Goal: Task Accomplishment & Management: Use online tool/utility

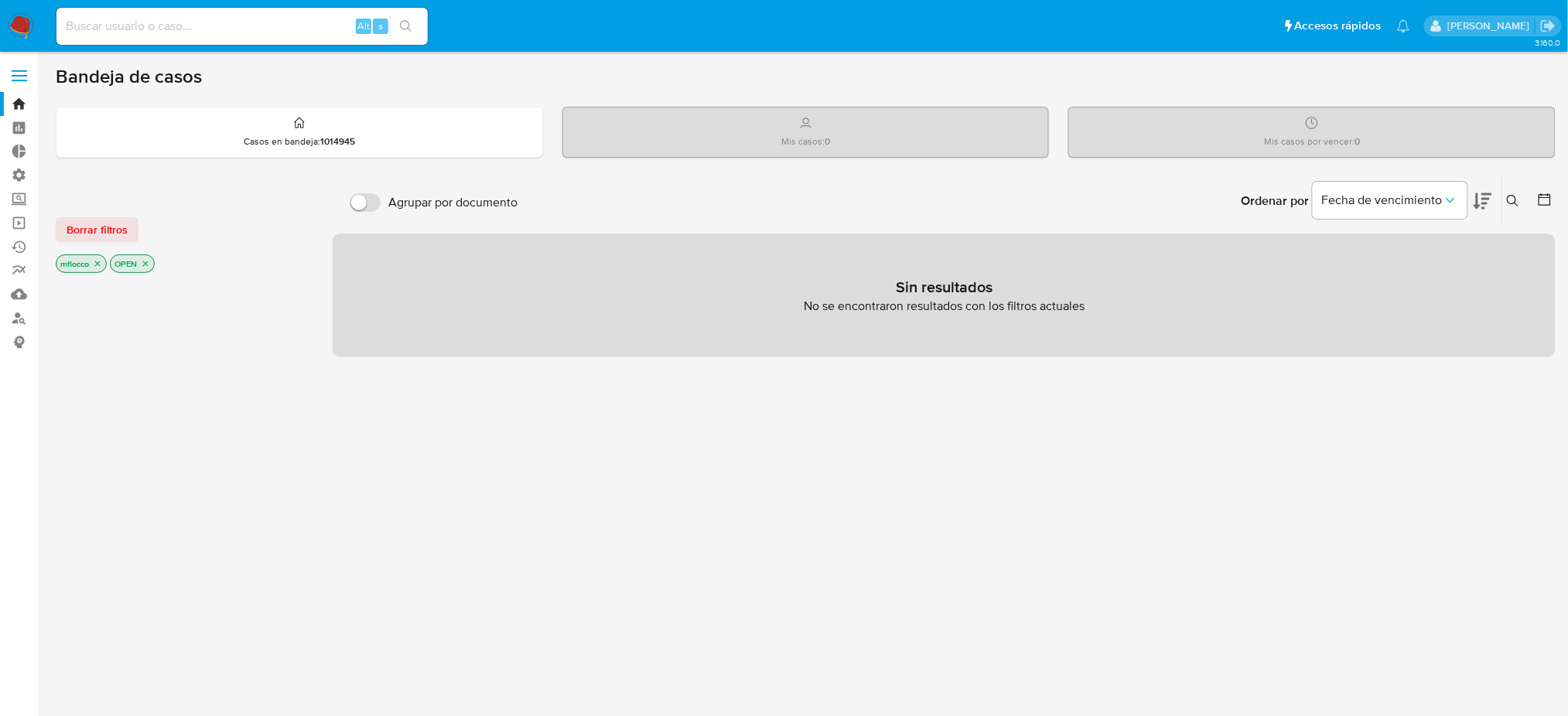
click at [9, 68] on label at bounding box center [20, 76] width 39 height 33
click at [0, 0] on input "checkbox" at bounding box center [0, 0] width 0 height 0
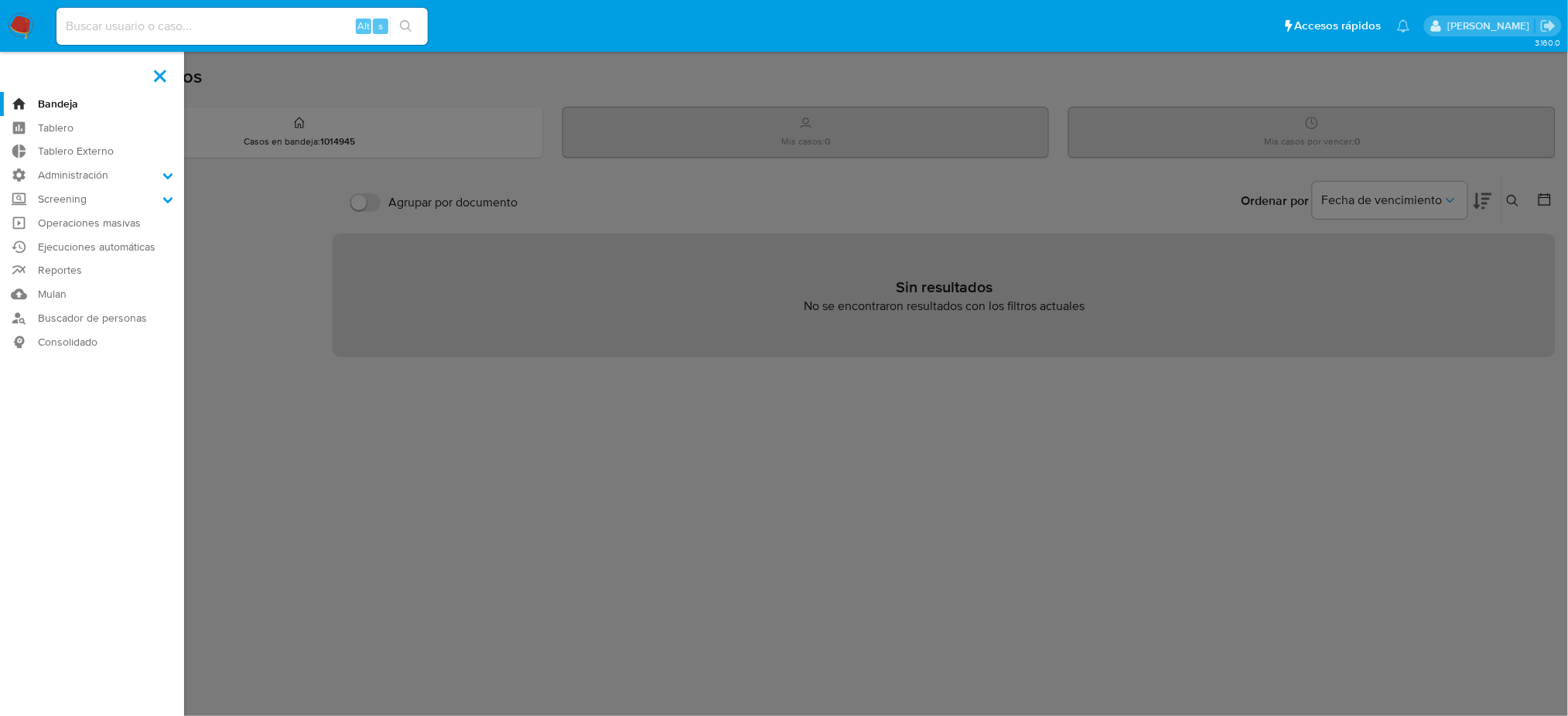
click at [312, 83] on label at bounding box center [784, 358] width 1568 height 716
click at [0, 0] on input "checkbox" at bounding box center [0, 0] width 0 height 0
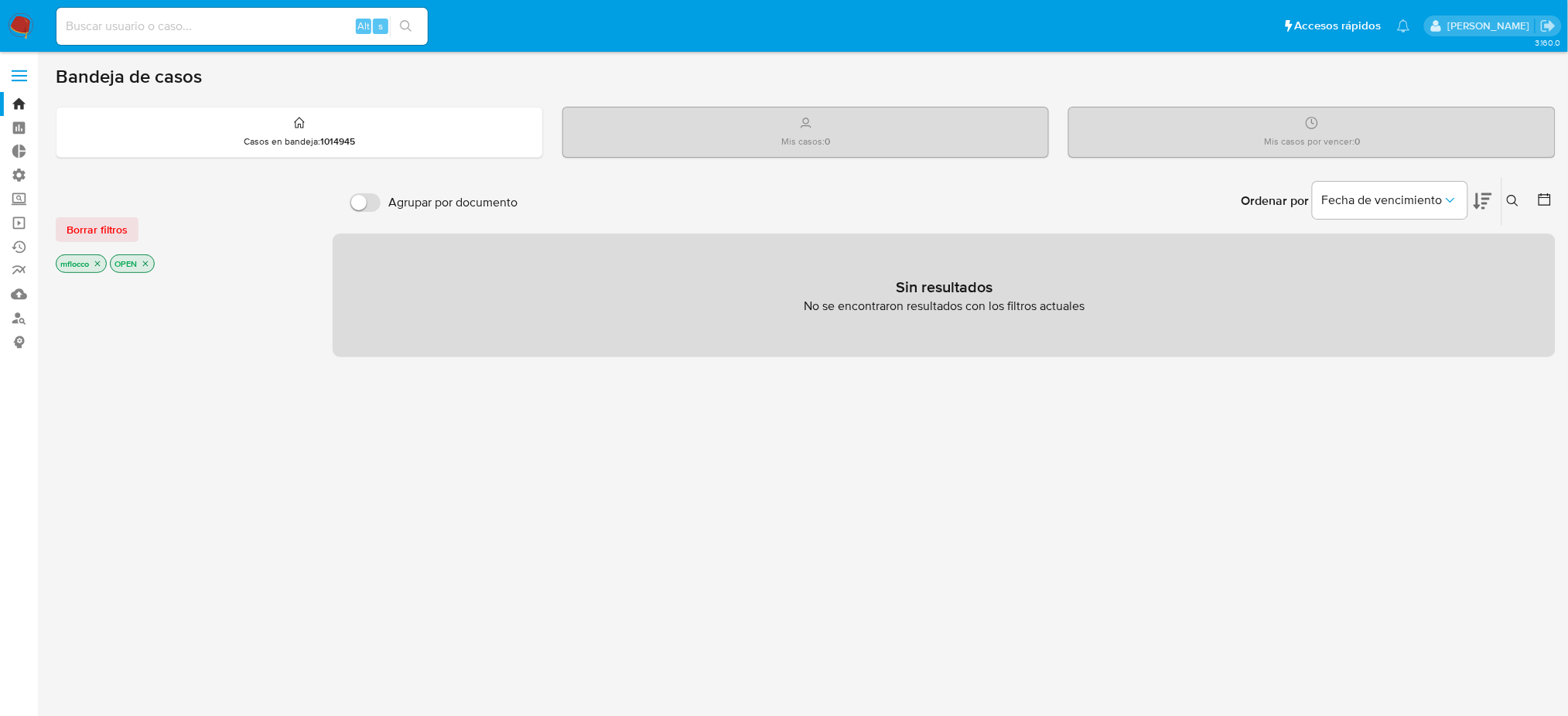
click at [94, 264] on icon "close-filter" at bounding box center [98, 264] width 9 height 9
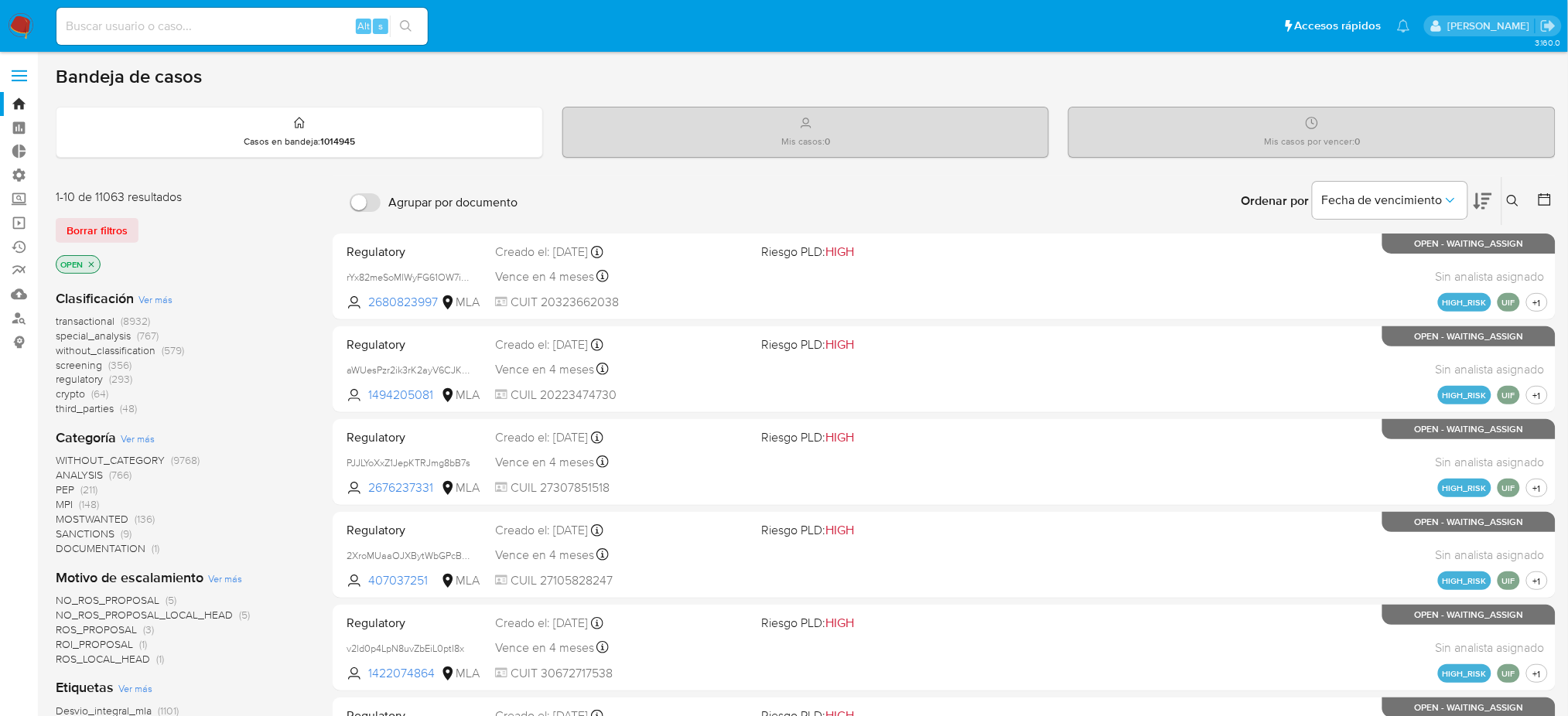
click at [95, 264] on icon "close-filter" at bounding box center [91, 264] width 9 height 9
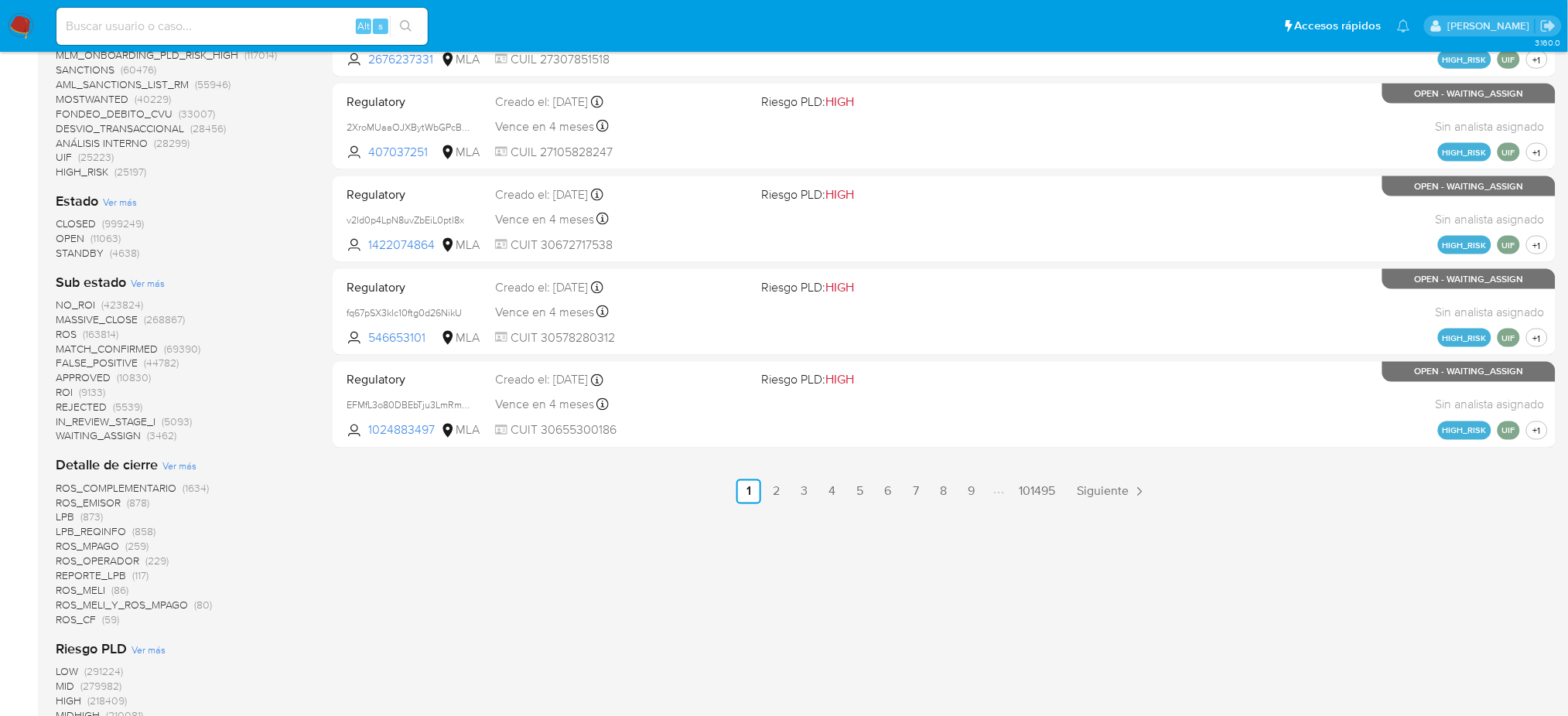
scroll to position [721, 0]
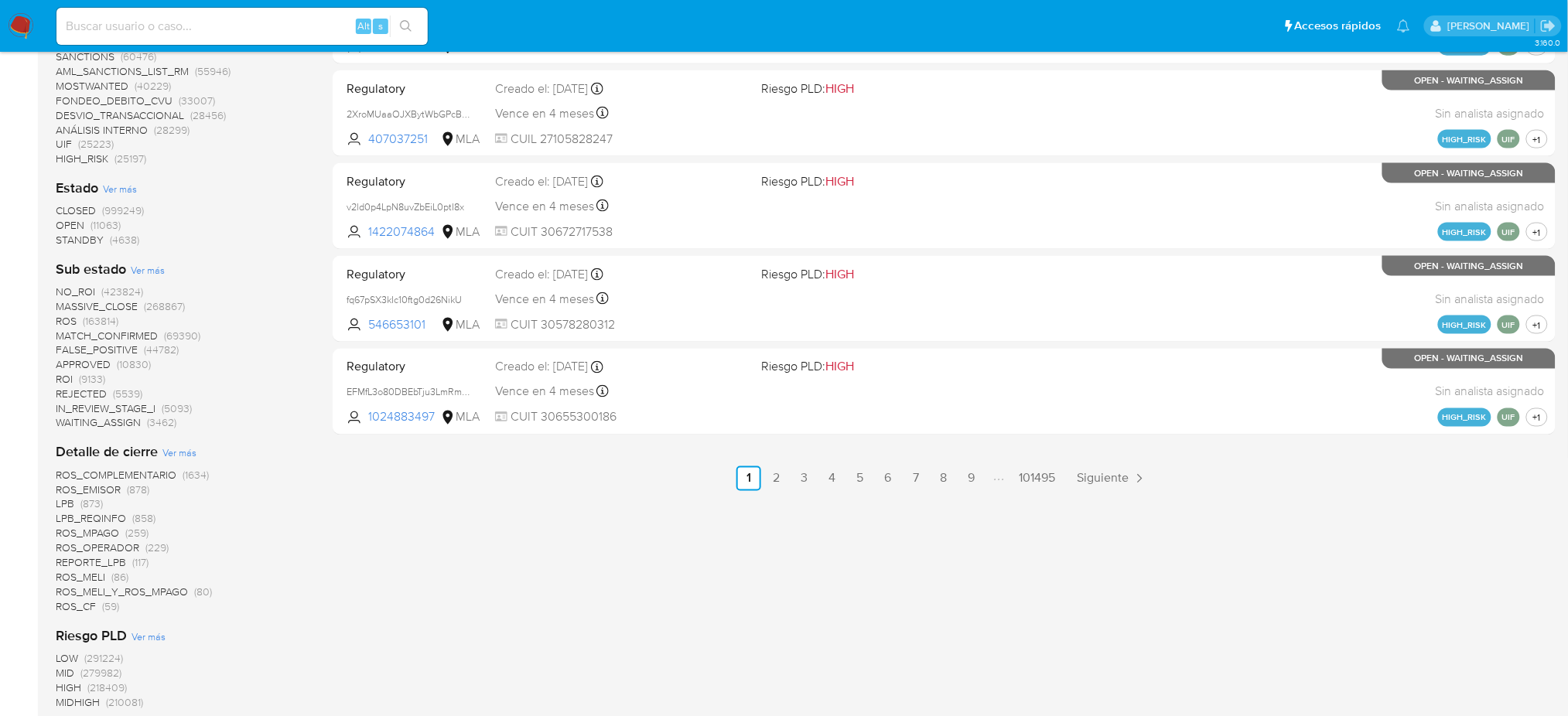
click at [88, 211] on span "CLOSED" at bounding box center [76, 211] width 41 height 16
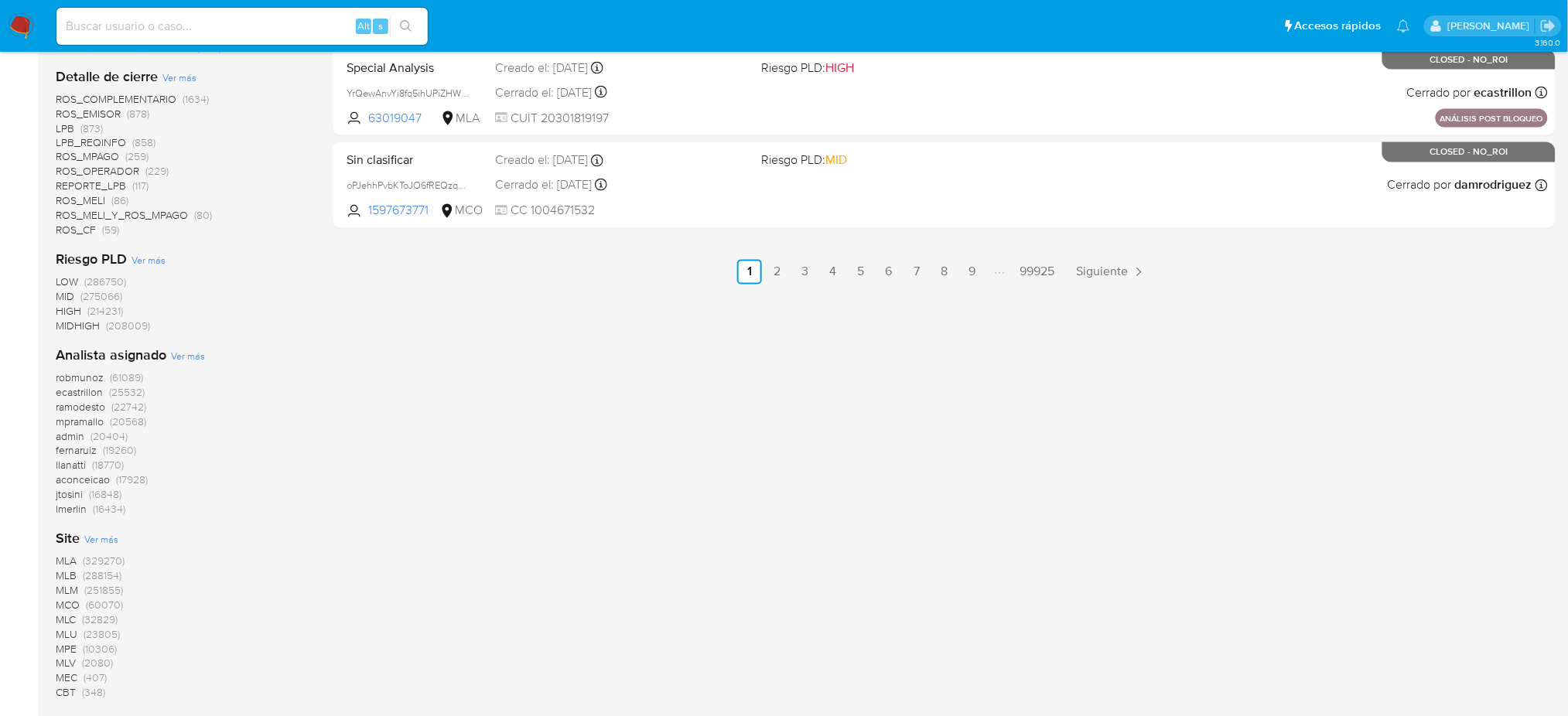
scroll to position [824, 0]
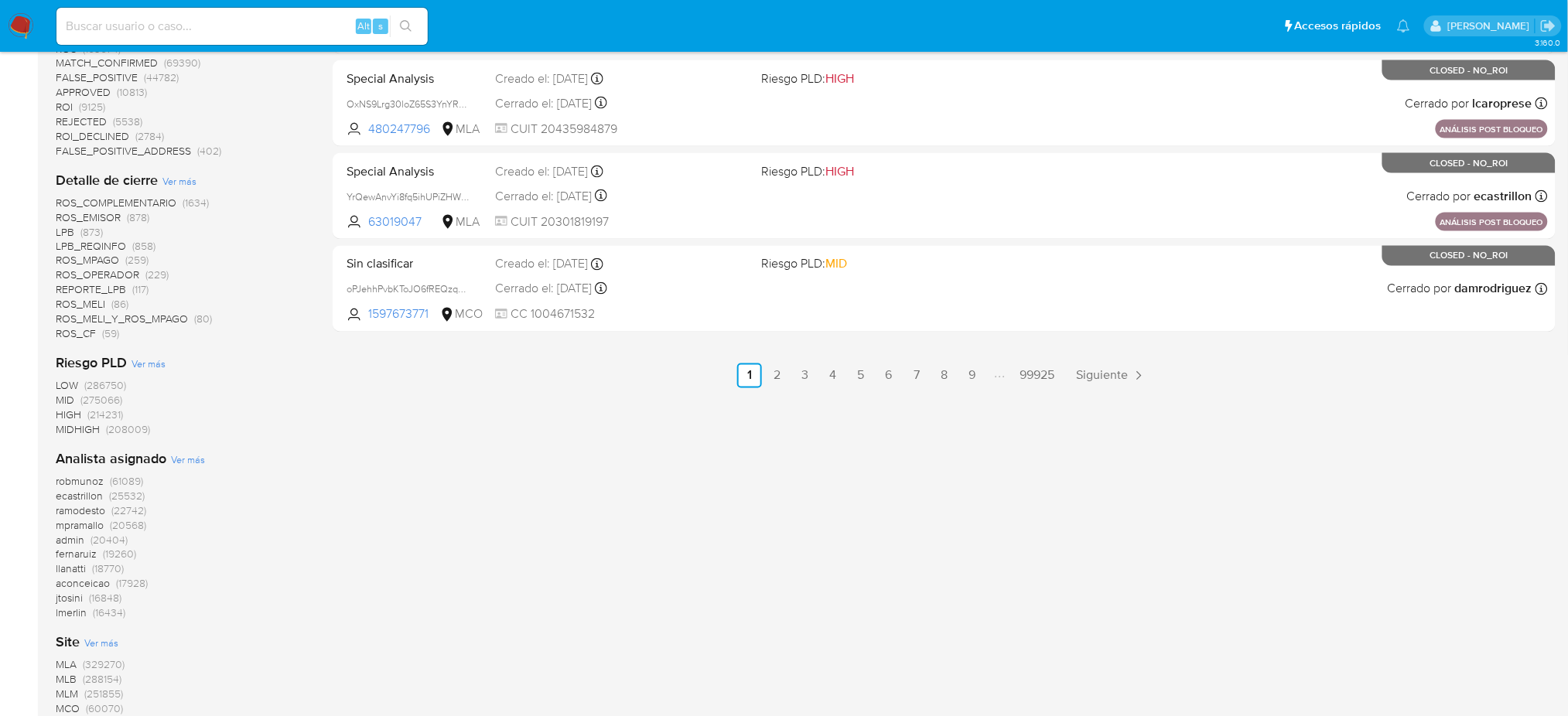
click at [60, 677] on span "MLB" at bounding box center [66, 679] width 21 height 16
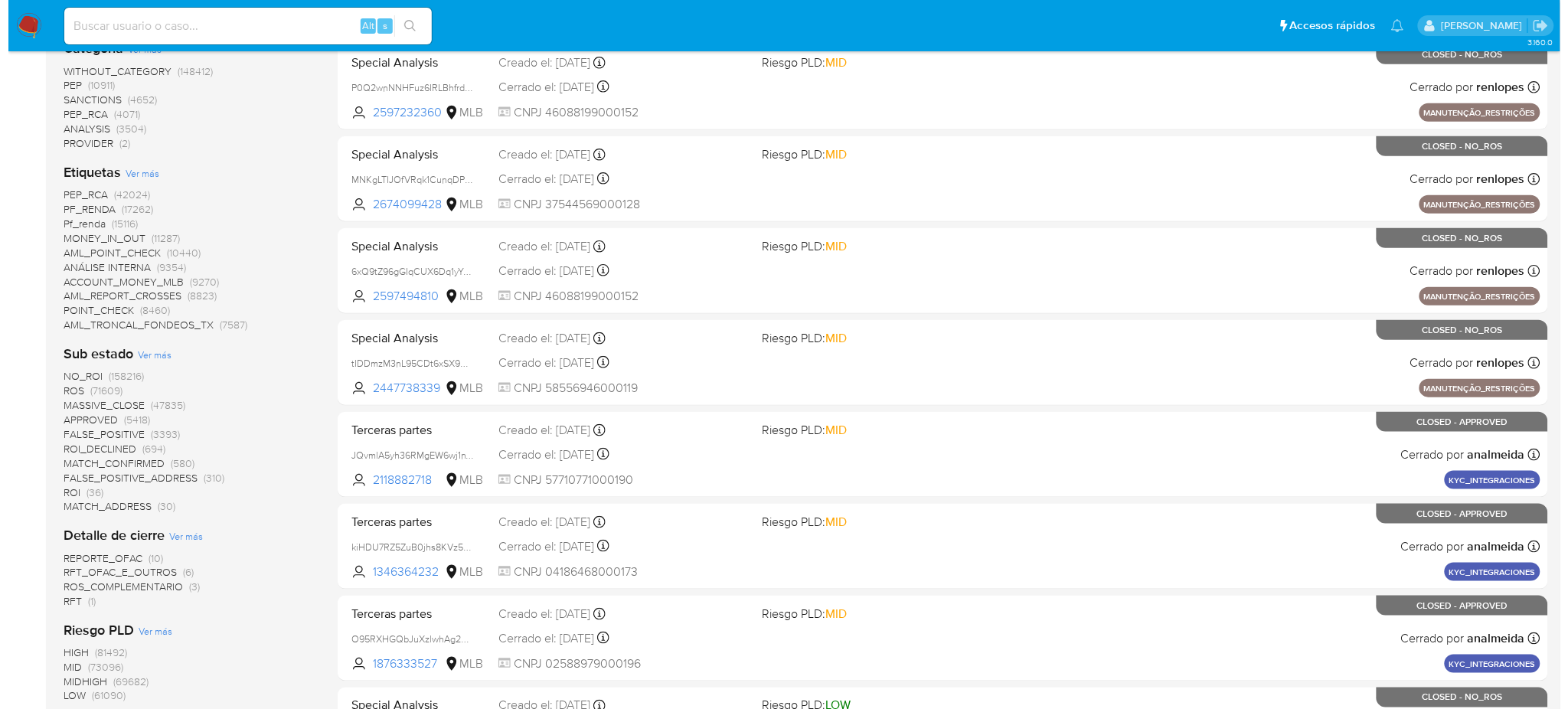
scroll to position [276, 0]
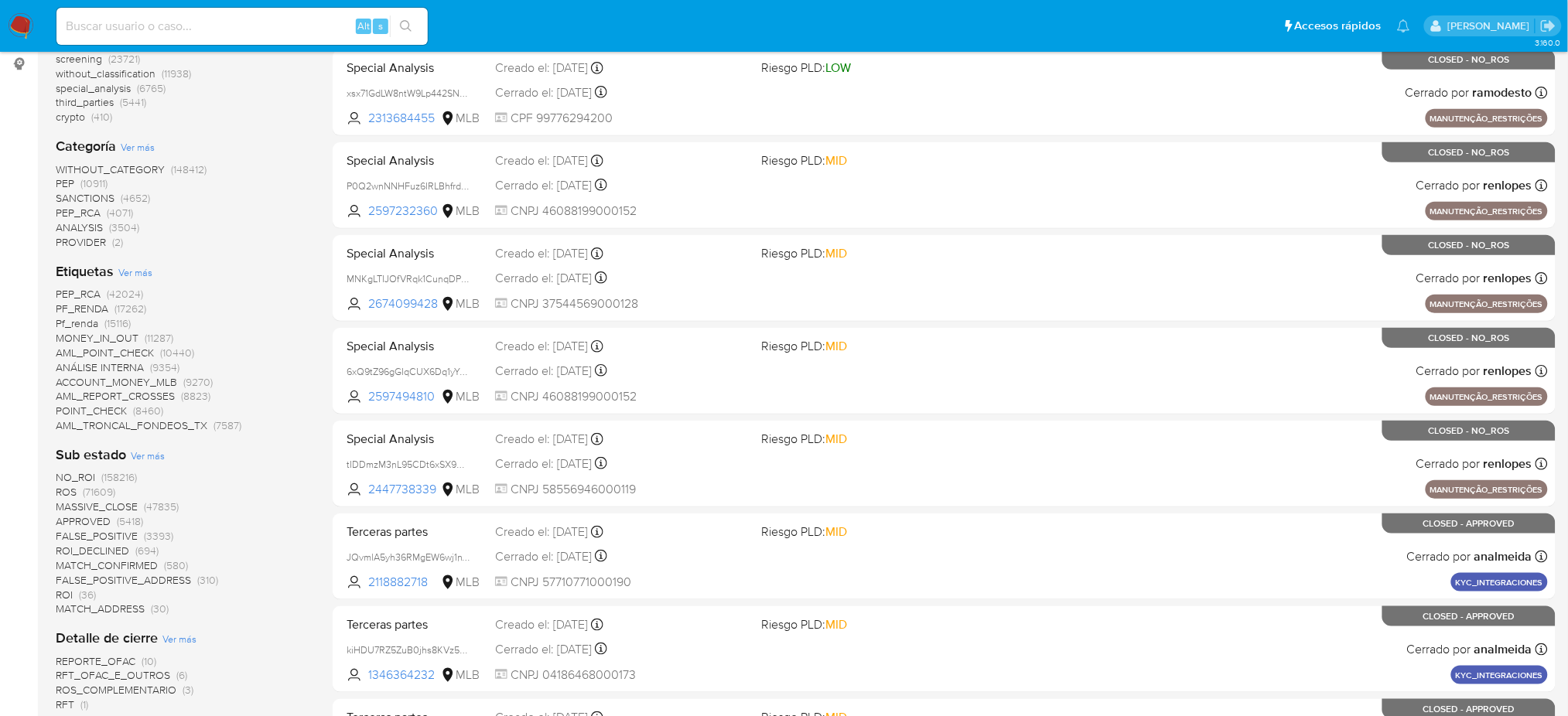
click at [133, 269] on span "Ver más" at bounding box center [136, 272] width 34 height 14
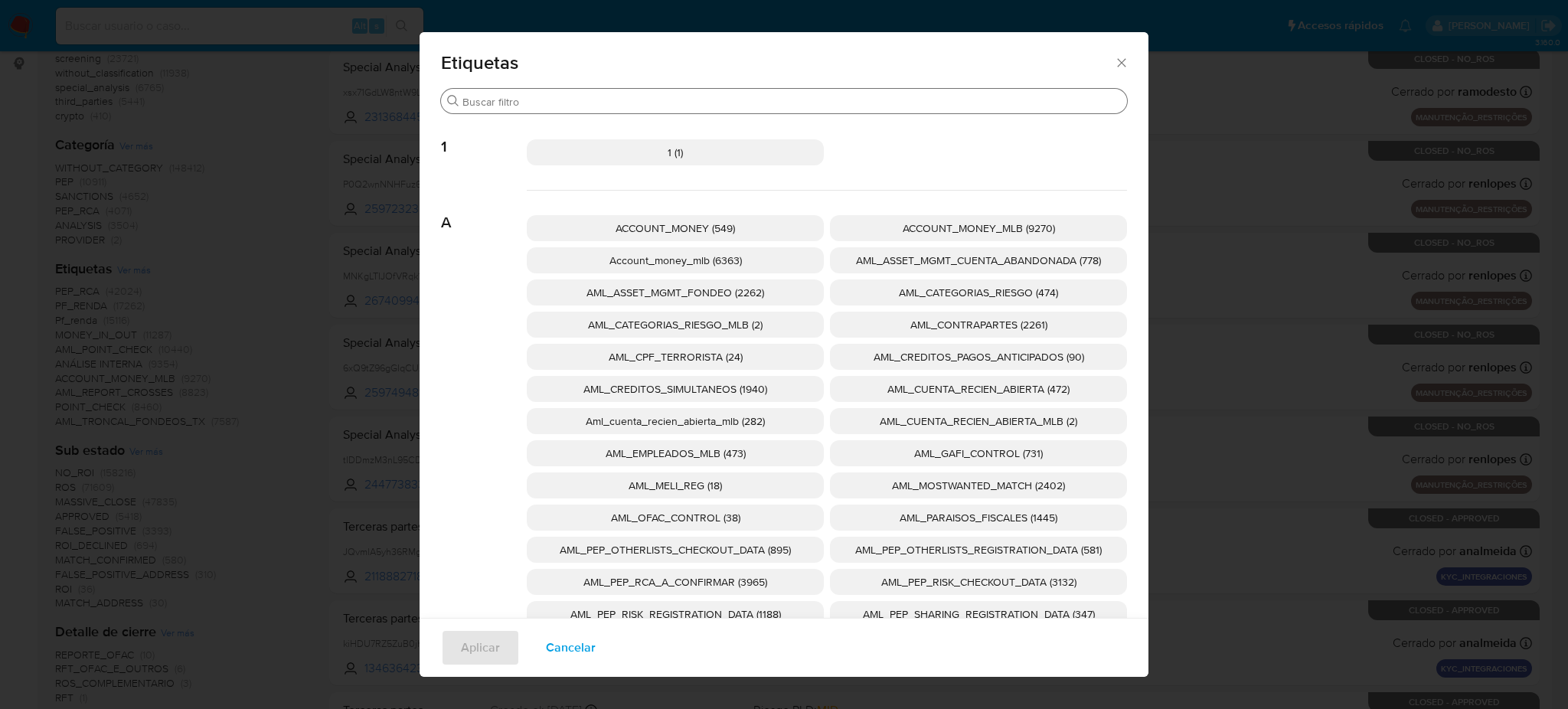
click at [733, 92] on div "Buscar" at bounding box center [784, 101] width 686 height 25
click at [744, 102] on input "Buscar" at bounding box center [792, 102] width 658 height 14
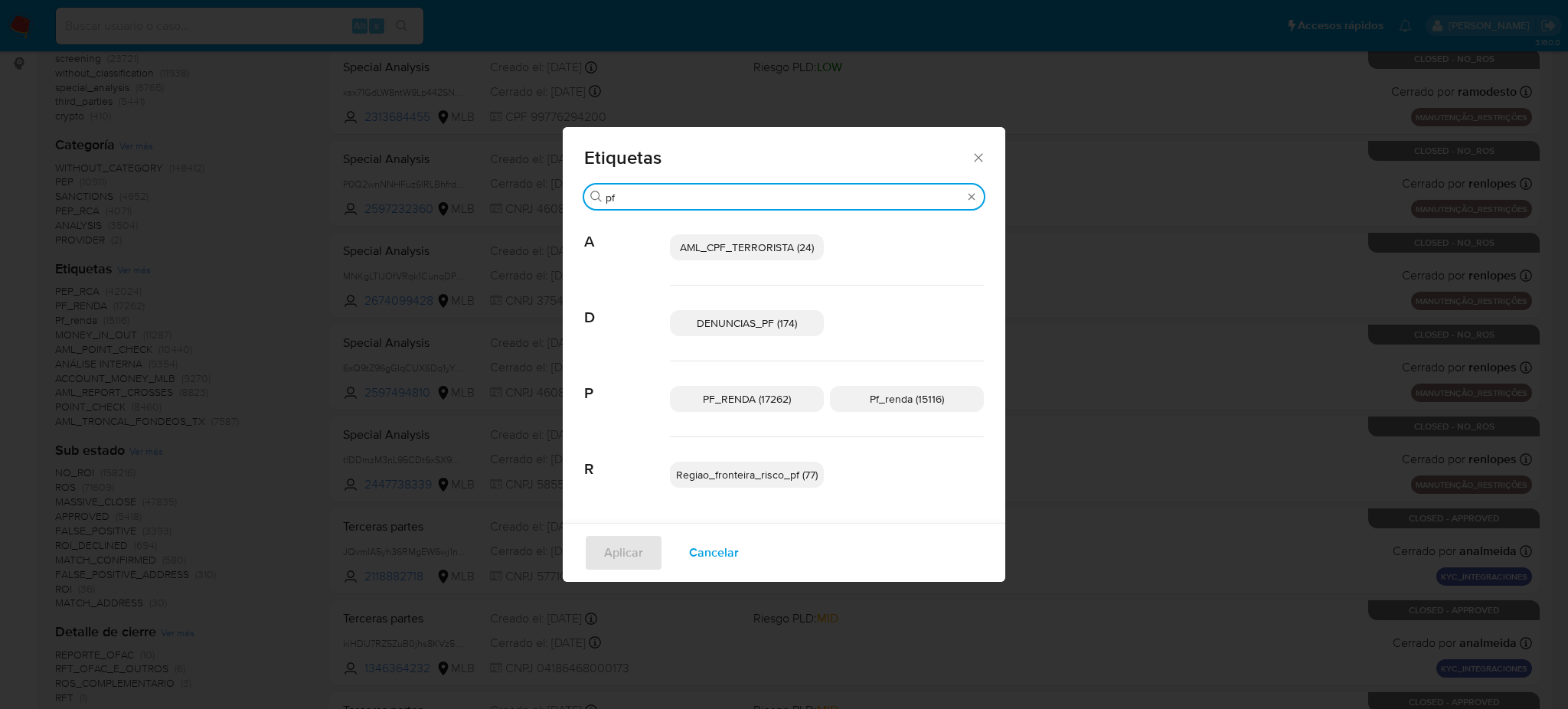
type input "p"
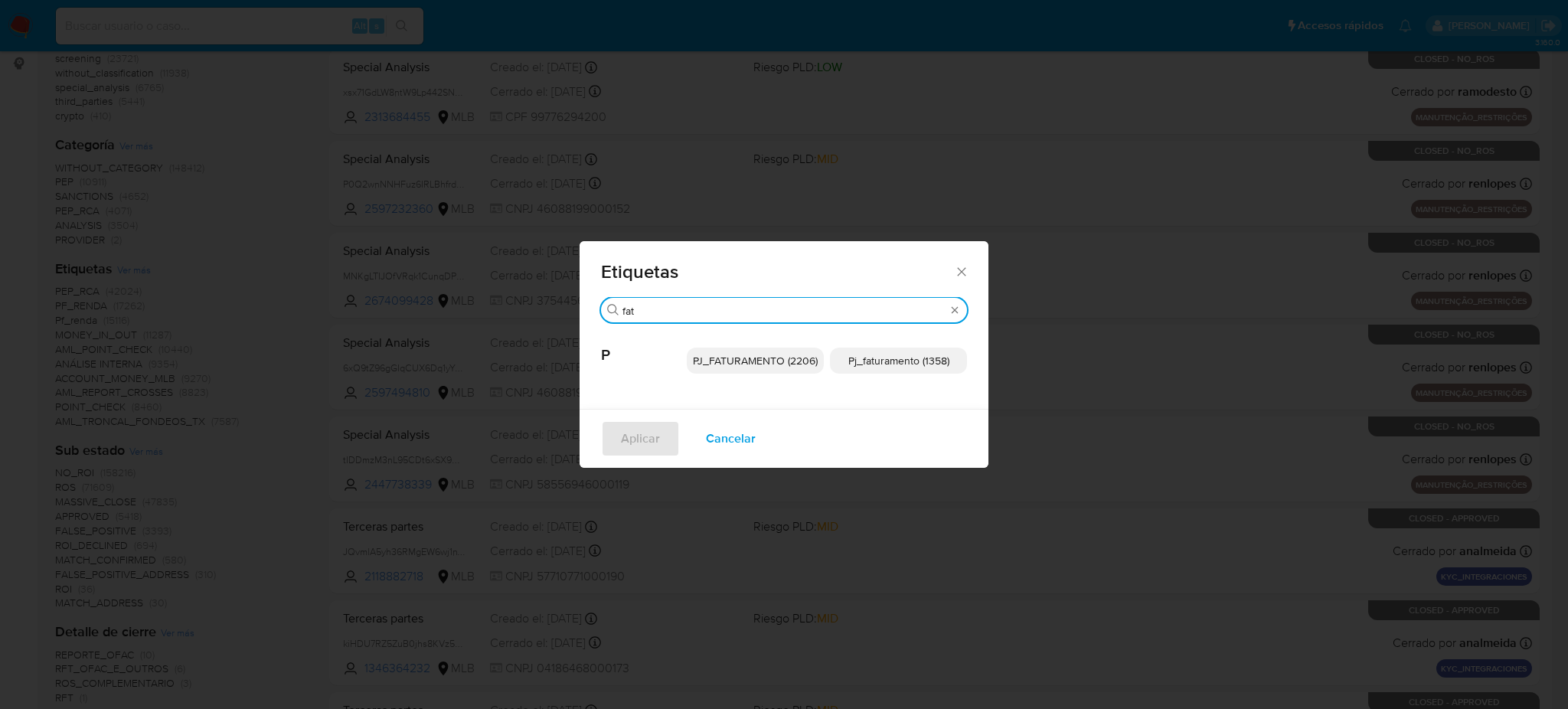
type input "fat"
click at [779, 360] on span "PJ_FATURAMENTO (2206)" at bounding box center [755, 361] width 125 height 15
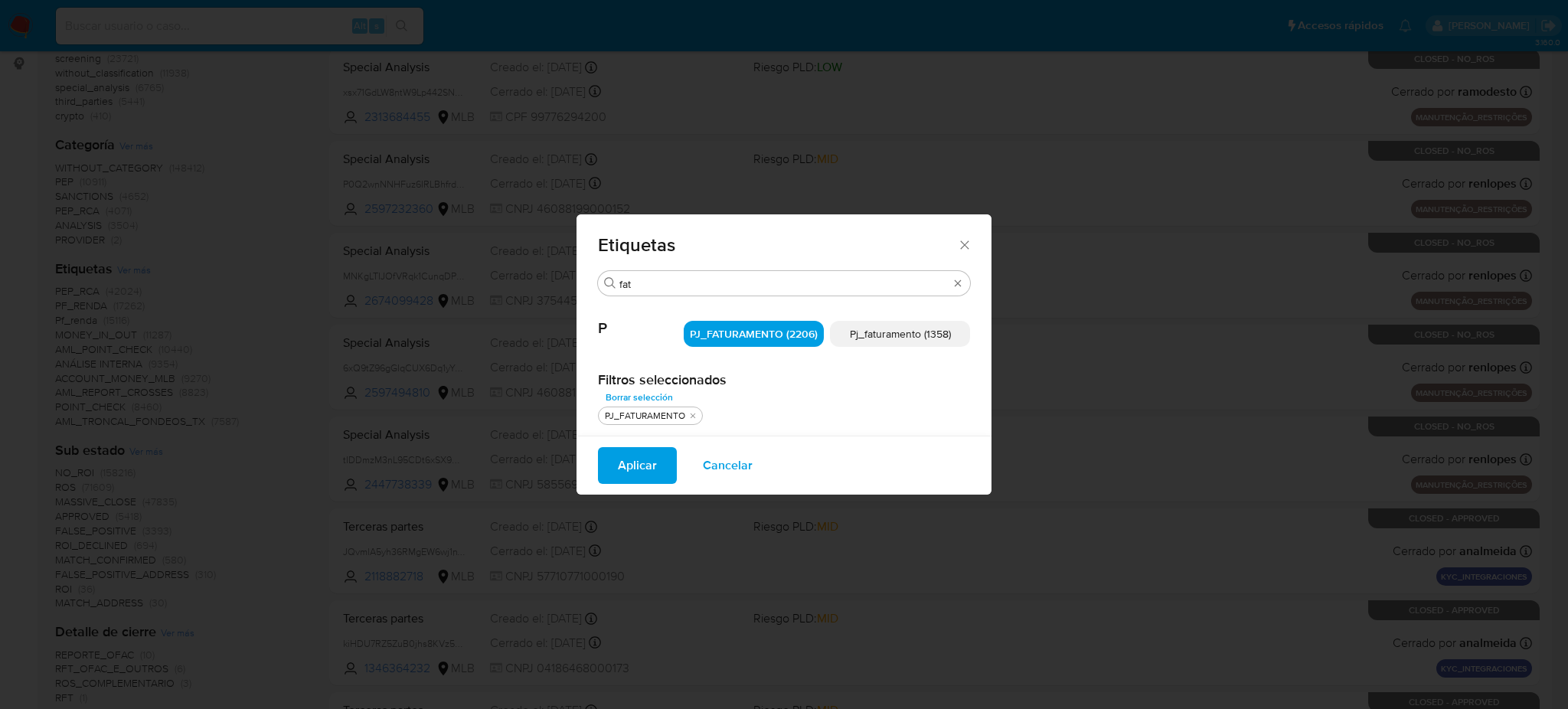
click at [856, 337] on span "Pj_faturamento (1358)" at bounding box center [900, 334] width 101 height 15
click at [790, 334] on span "PJ_FATURAMENTO (2206)" at bounding box center [754, 334] width 128 height 15
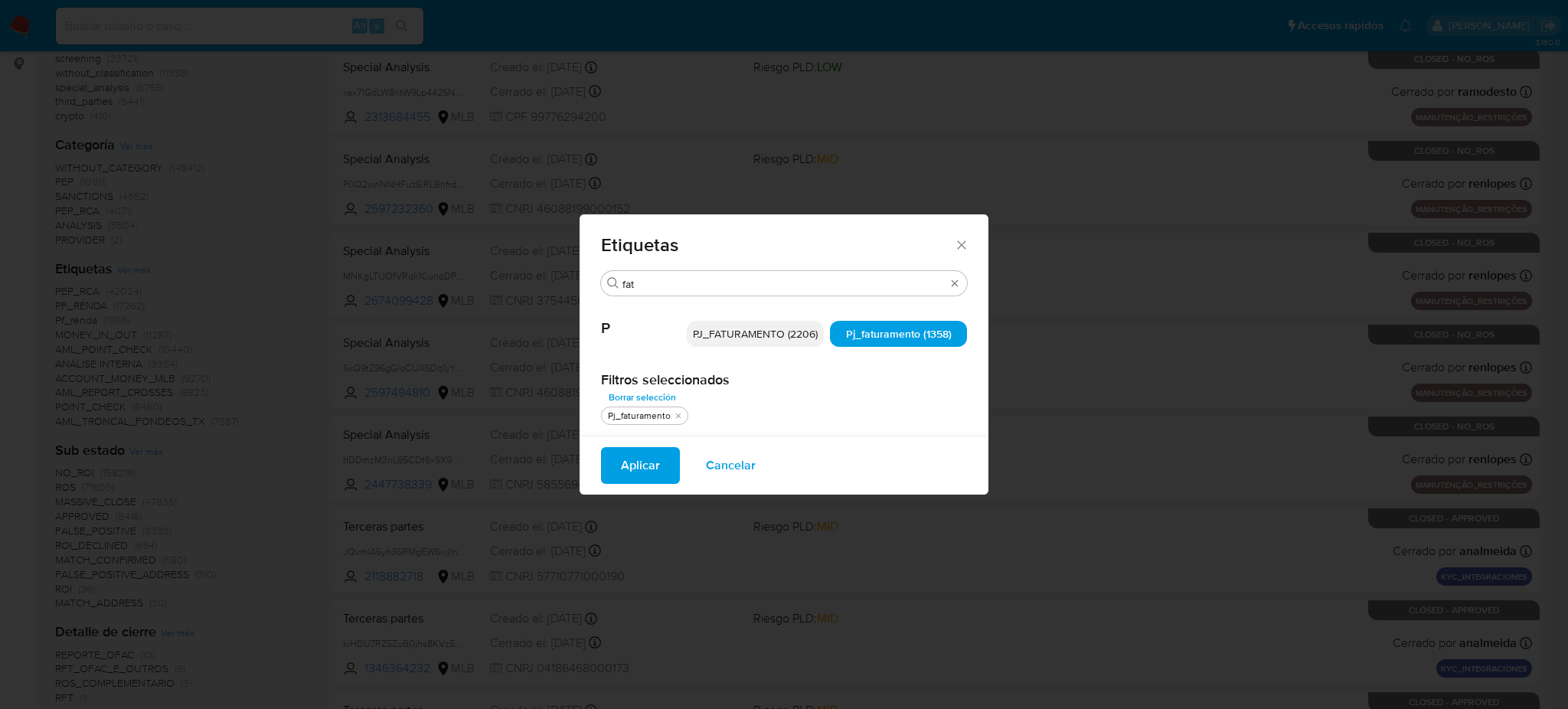
click at [632, 466] on span "Aplicar" at bounding box center [640, 466] width 39 height 34
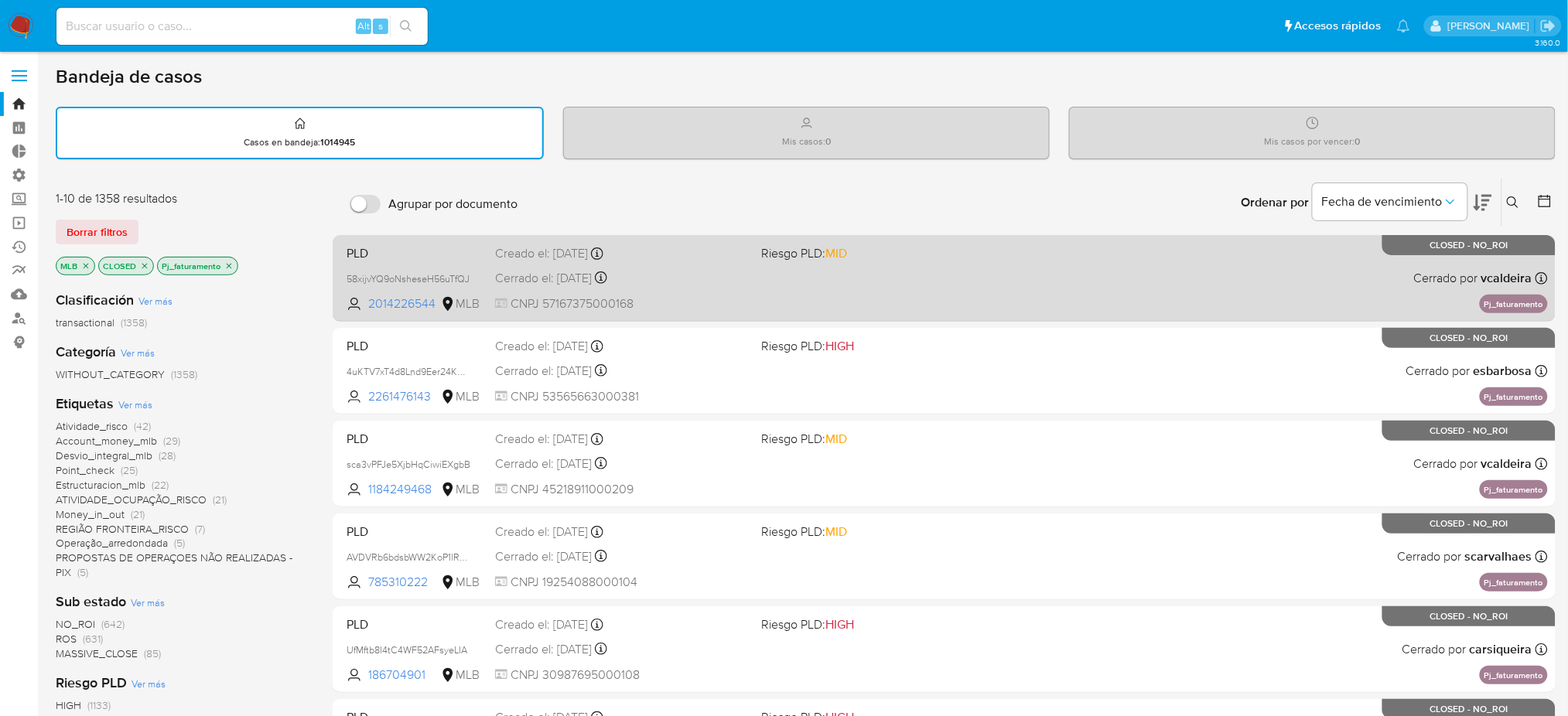
click at [837, 277] on span at bounding box center [887, 278] width 254 height 3
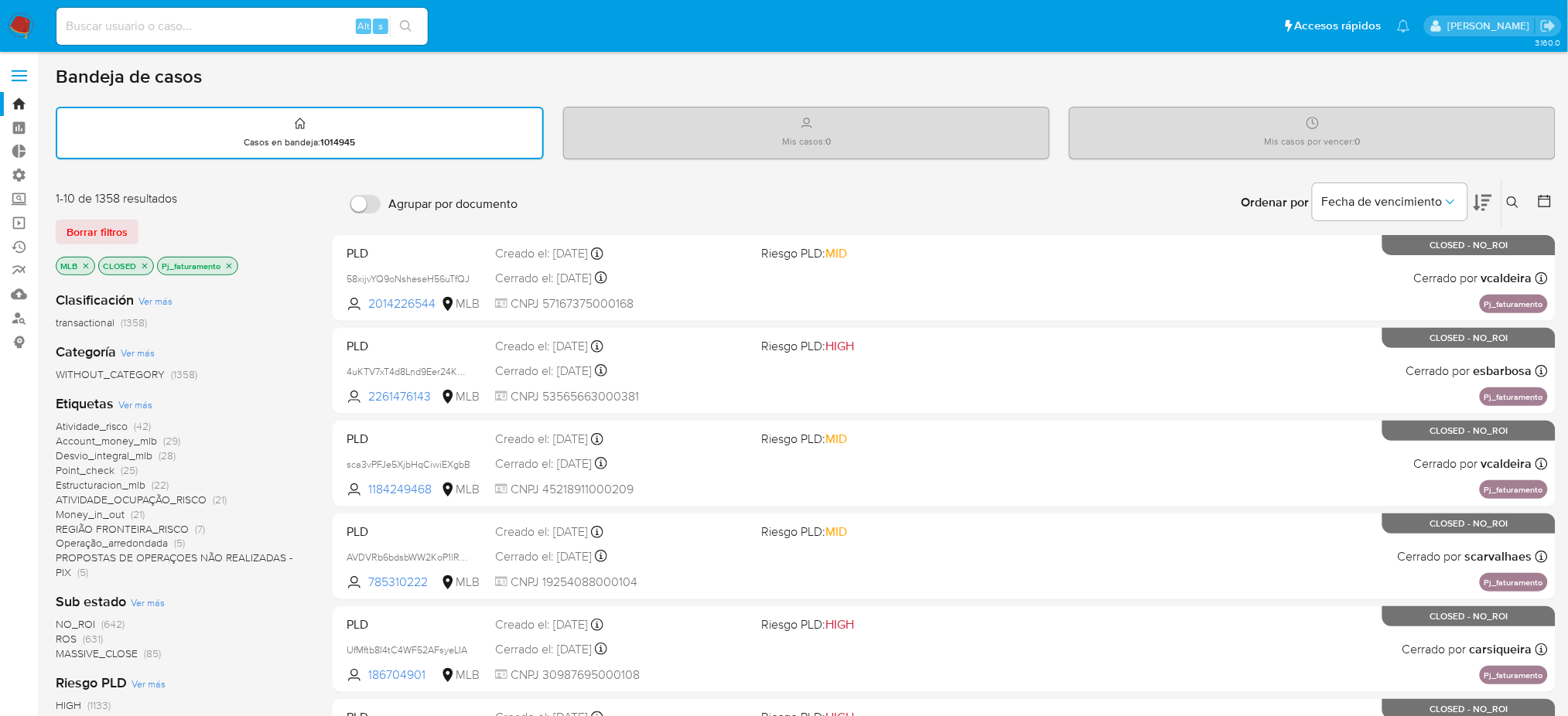
click at [1475, 205] on icon at bounding box center [1483, 203] width 19 height 16
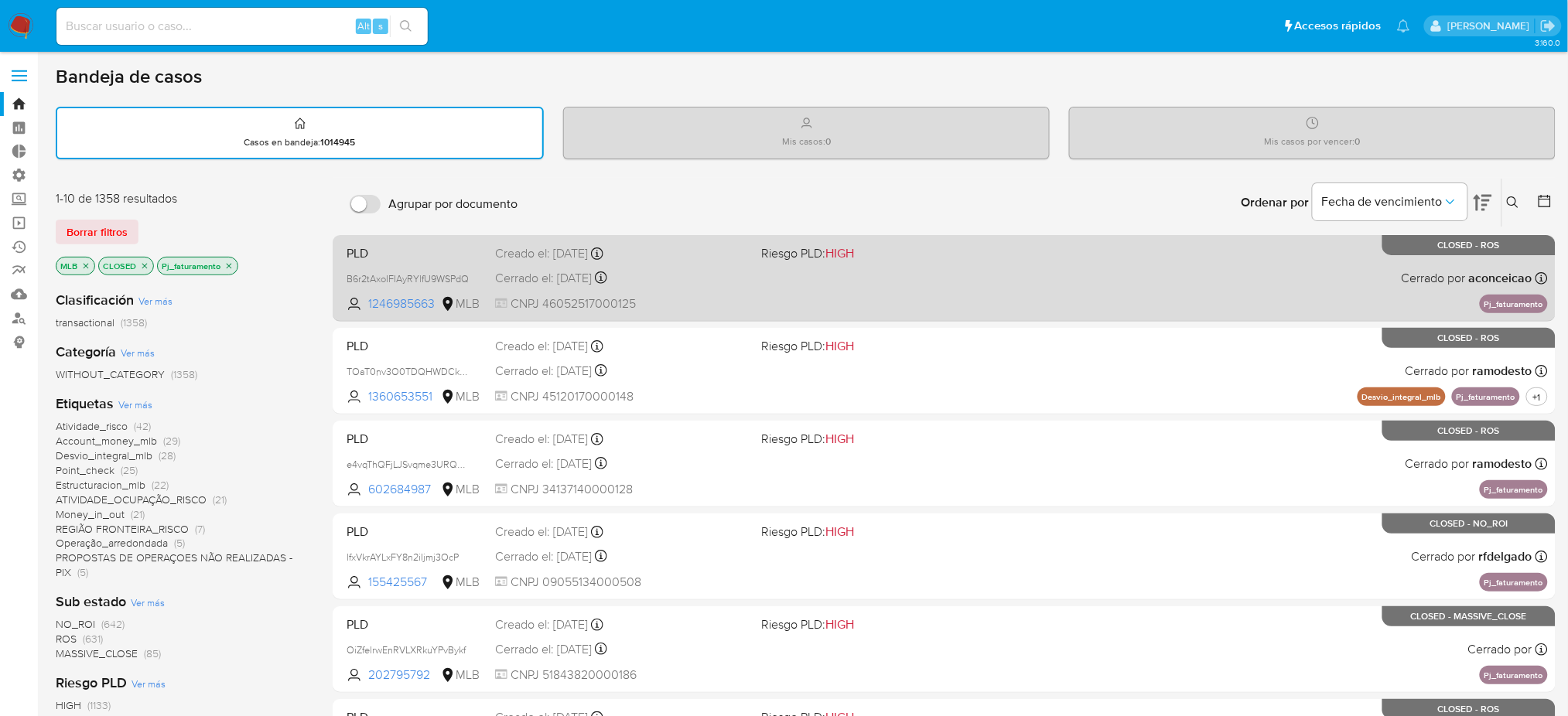
click at [539, 248] on div "Creado el: [DATE] Creado el: [DATE] 11:04:02" at bounding box center [621, 253] width 254 height 17
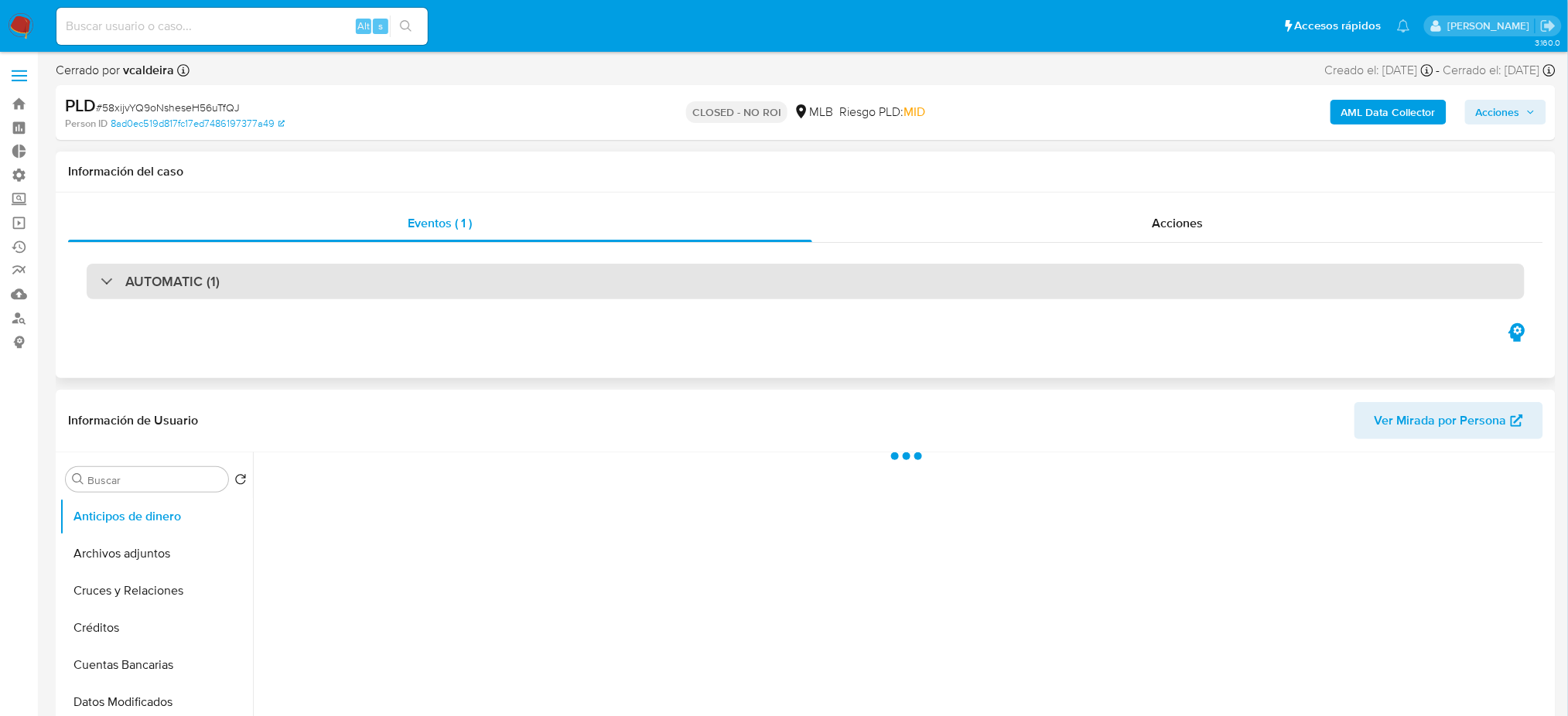
click at [484, 280] on div "AUTOMATIC (1)" at bounding box center [805, 282] width 1438 height 36
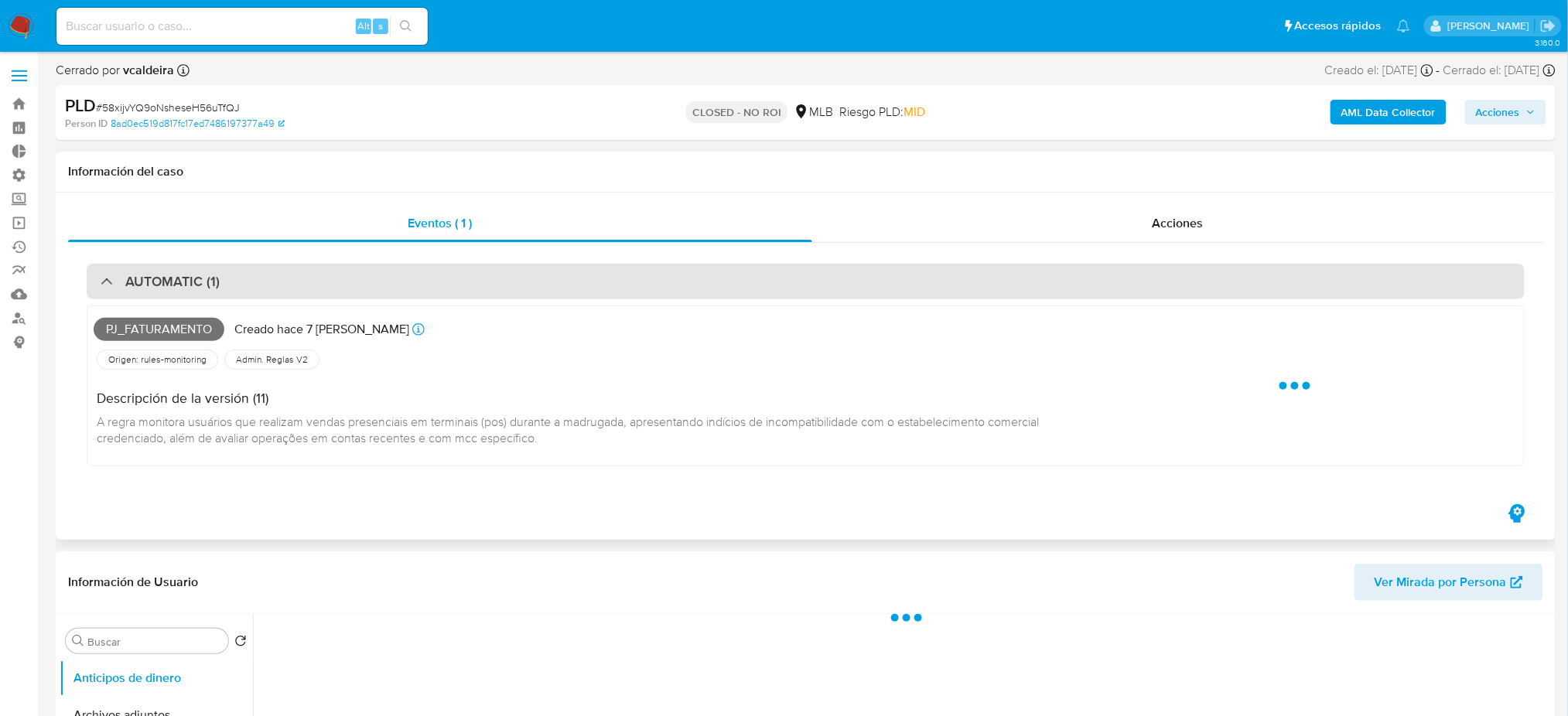
select select "10"
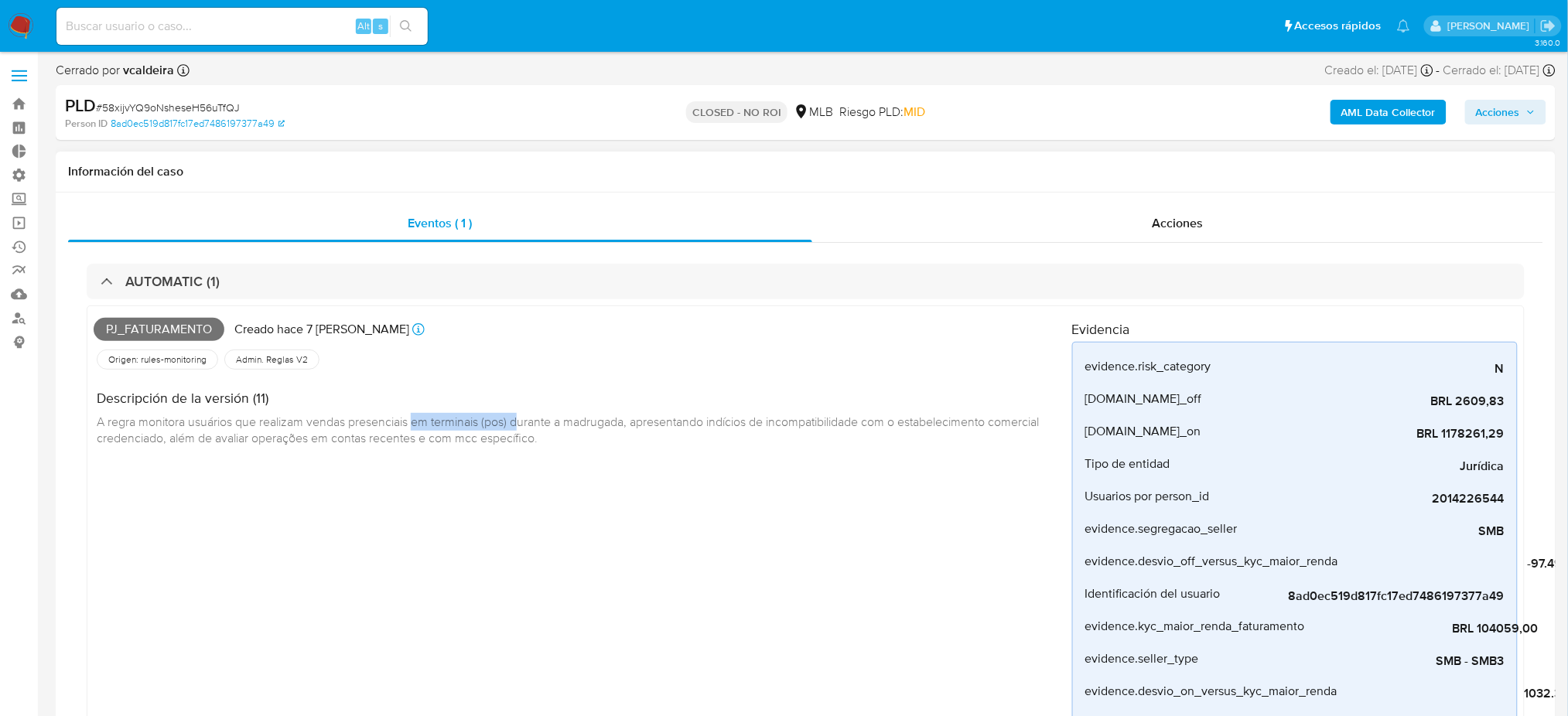
drag, startPoint x: 418, startPoint y: 420, endPoint x: 522, endPoint y: 421, distance: 104.0
click at [522, 421] on span "A regra monitora usuários que realizam vendas presenciais em terminais (pos) du…" at bounding box center [569, 430] width 945 height 34
click at [308, 319] on div "Creado hace 7 días Creado: 12/09/2025 00:29:51" at bounding box center [331, 329] width 194 height 22
click at [317, 331] on p "Creado hace 7 días" at bounding box center [322, 329] width 175 height 17
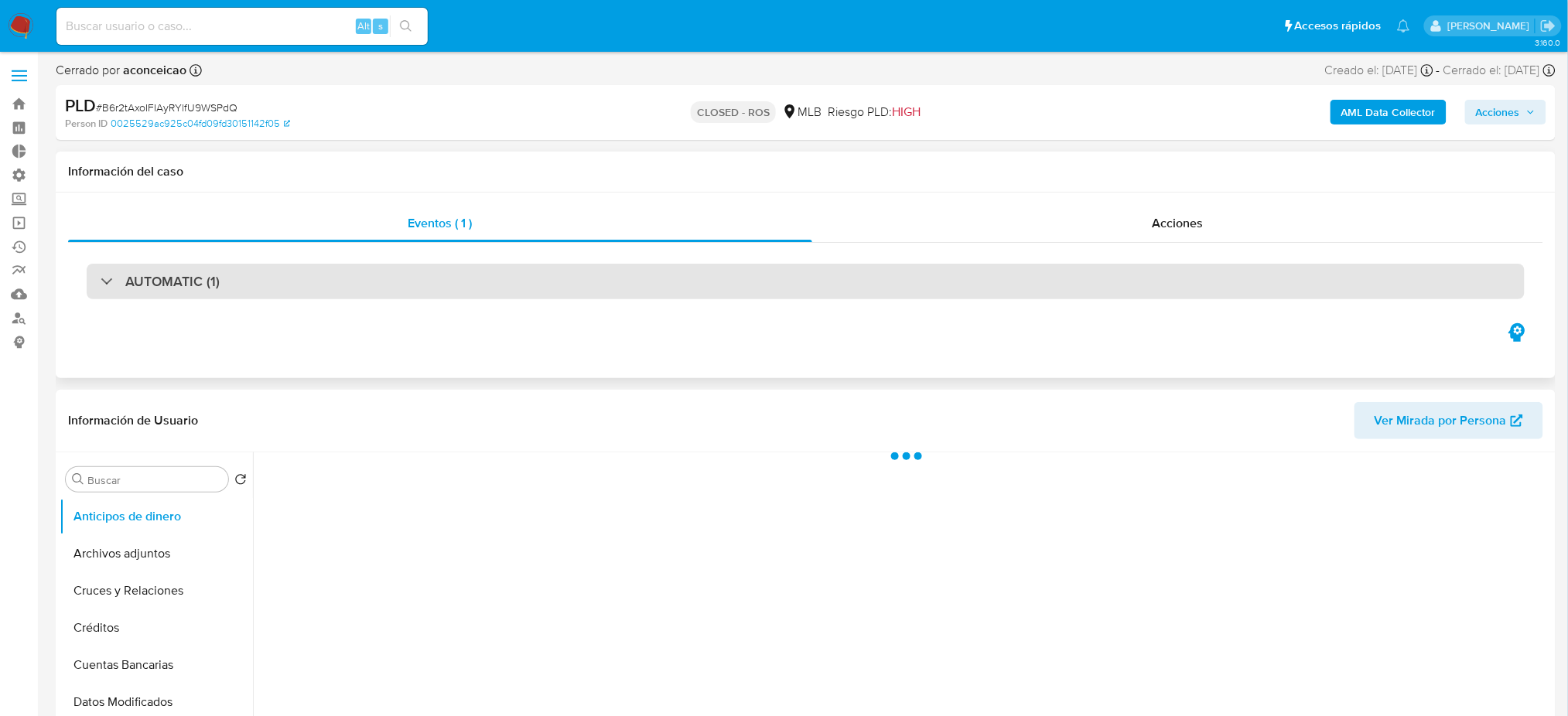
click at [215, 280] on h3 "AUTOMATIC (1)" at bounding box center [172, 282] width 94 height 17
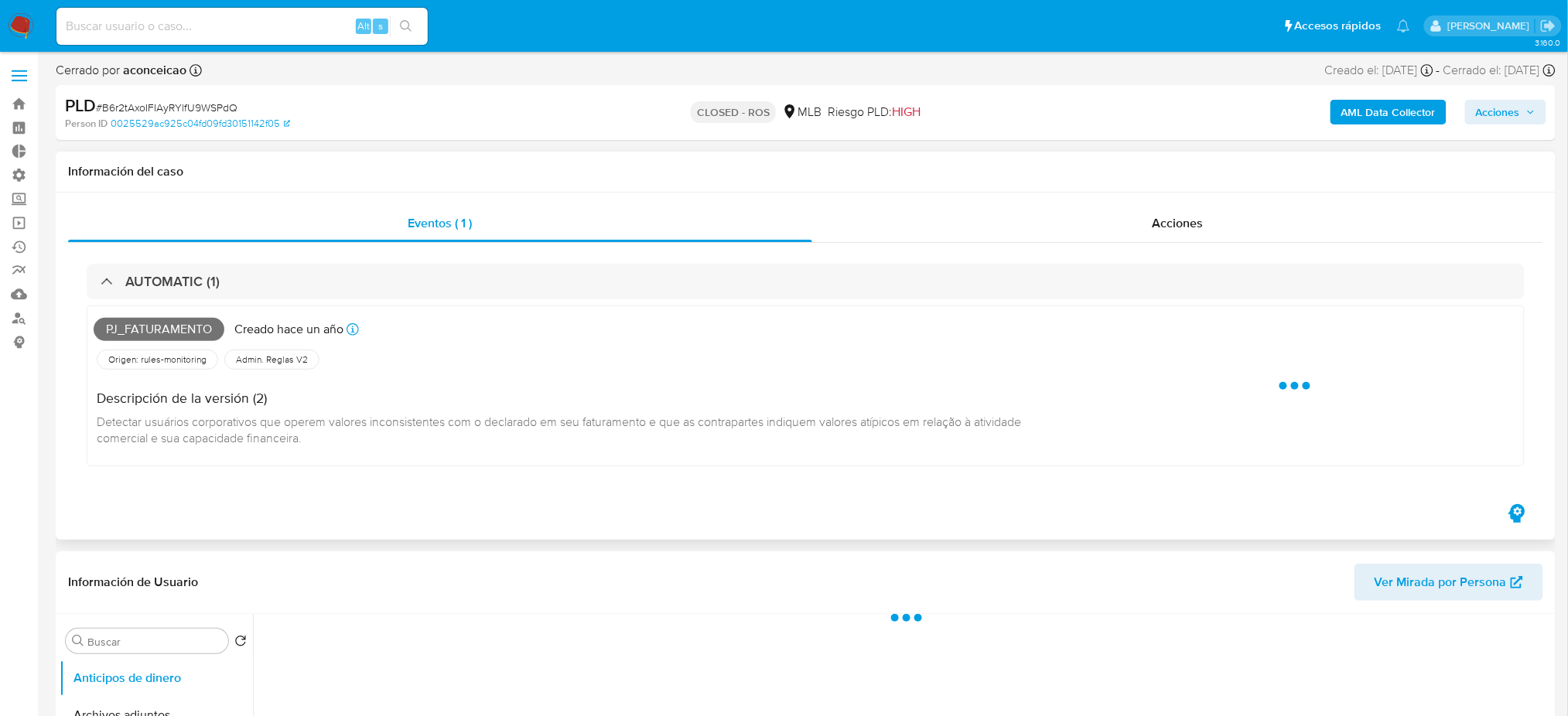
select select "10"
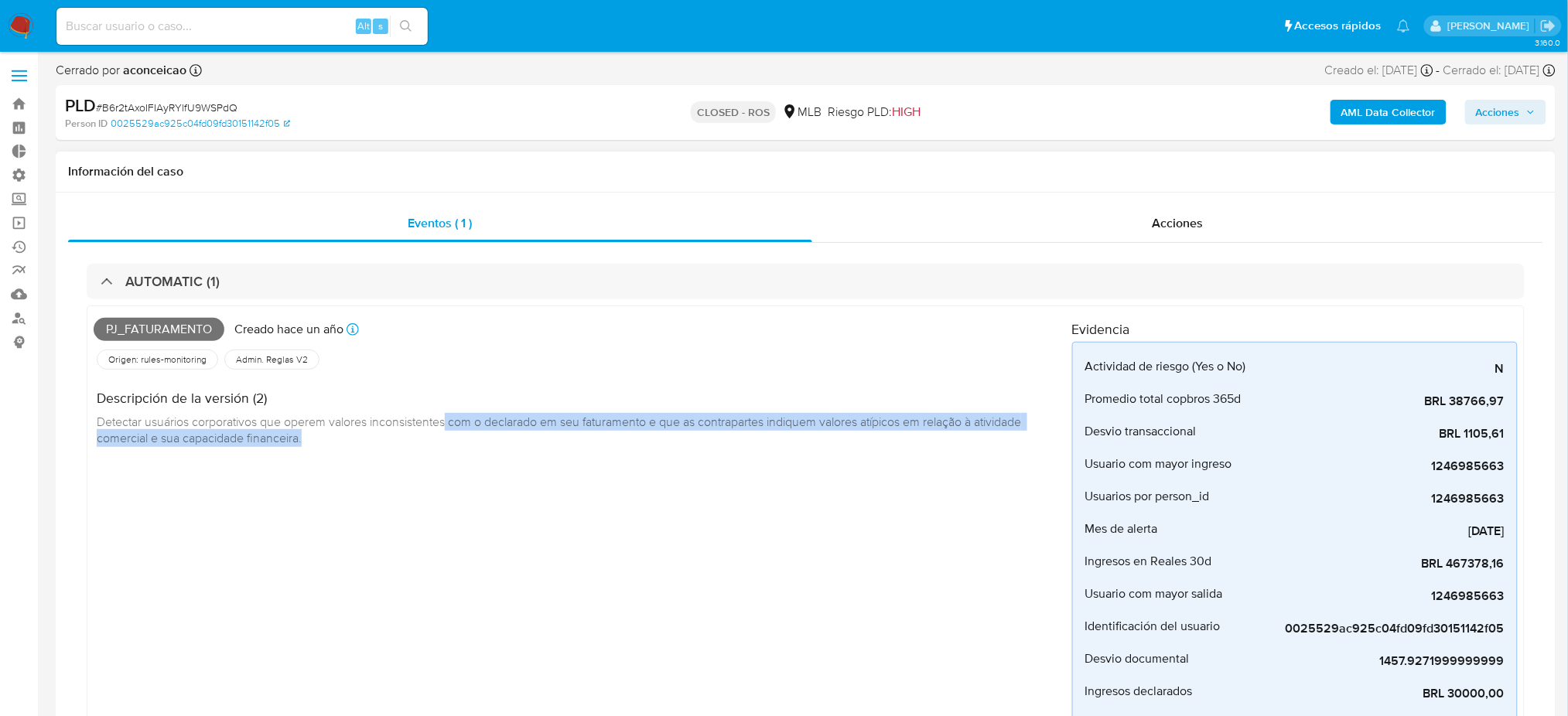
drag, startPoint x: 450, startPoint y: 430, endPoint x: 525, endPoint y: 434, distance: 75.1
click at [525, 434] on div "Descripción de la versión (2) Detectar usuários corporativos que operem valores…" at bounding box center [583, 416] width 979 height 87
